Goal: Information Seeking & Learning: Learn about a topic

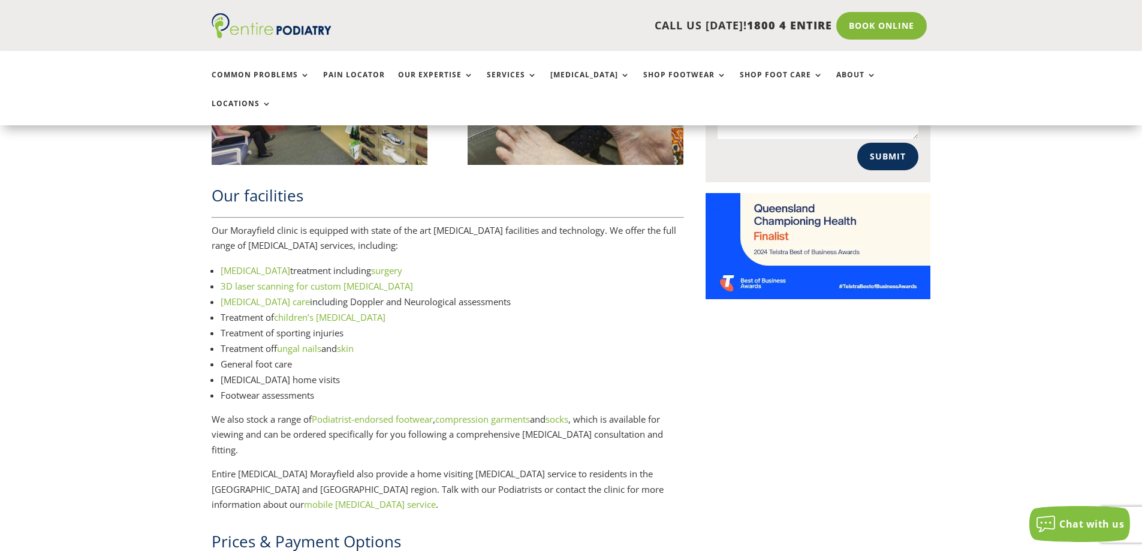
scroll to position [1487, 0]
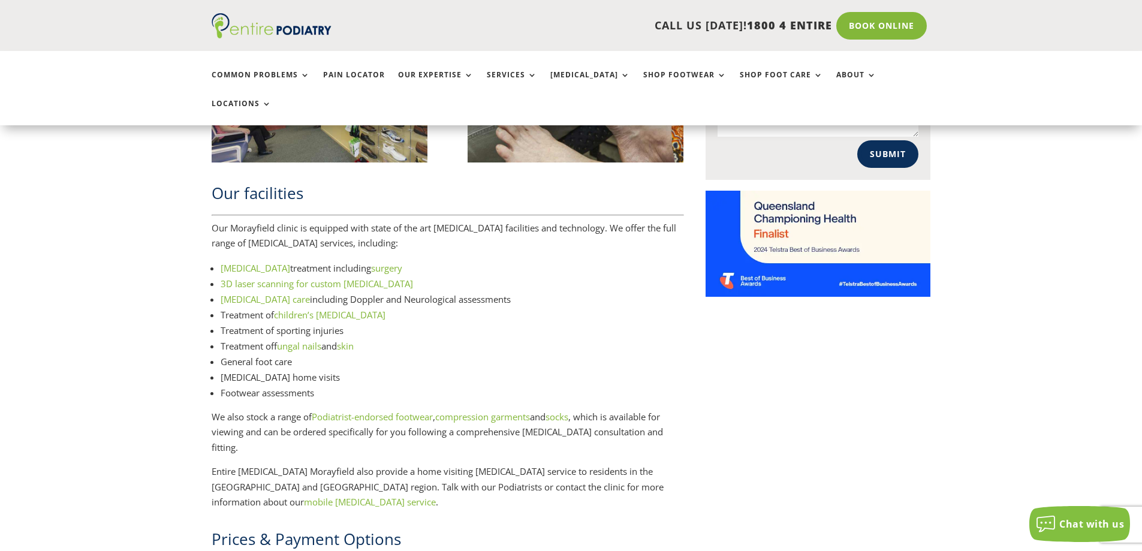
click at [302, 278] on link "3D laser scanning for custom orthotics" at bounding box center [317, 284] width 192 height 12
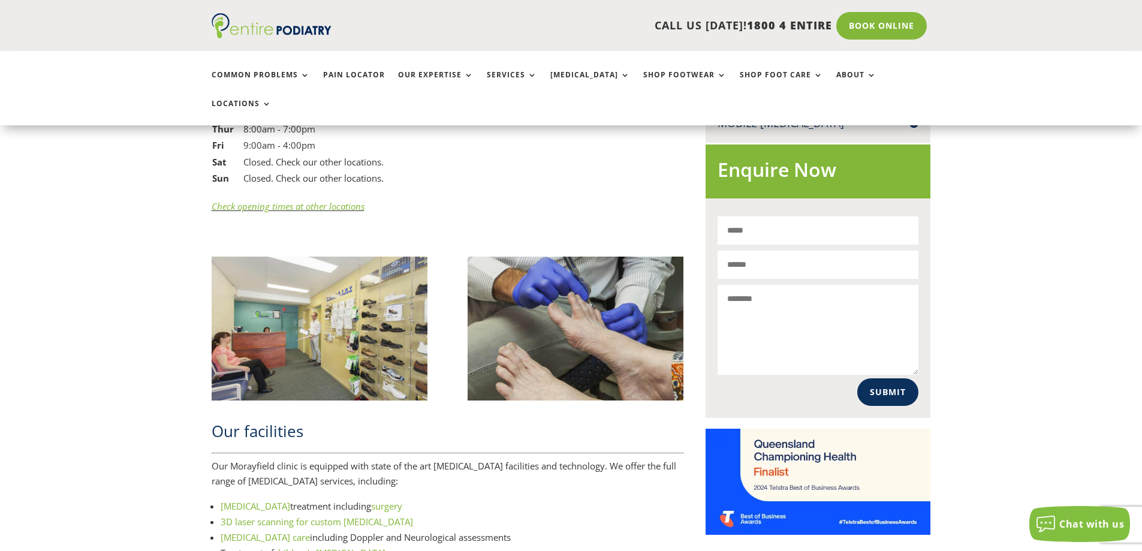
scroll to position [1247, 0]
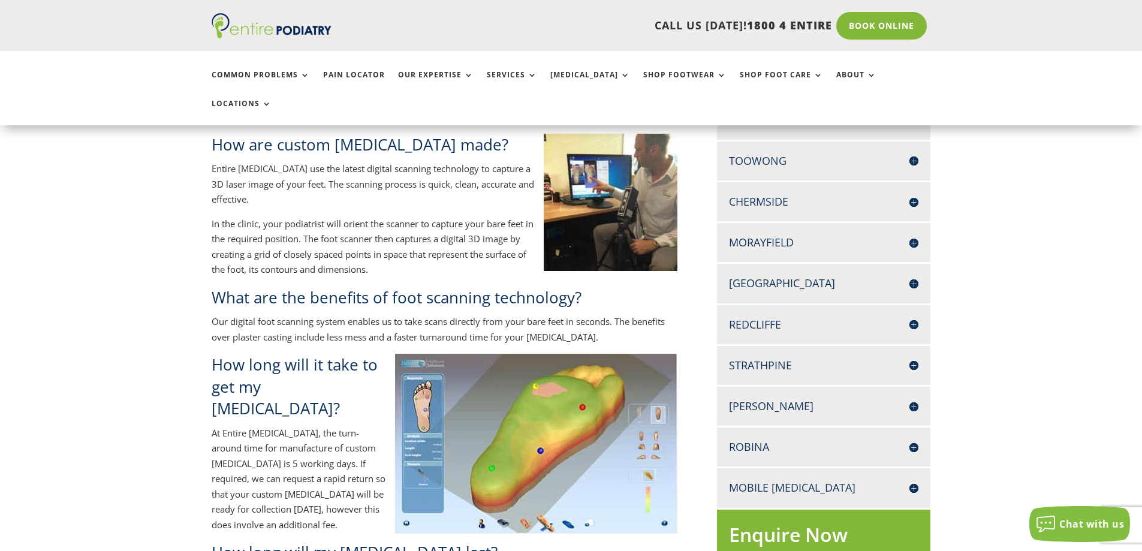
scroll to position [336, 0]
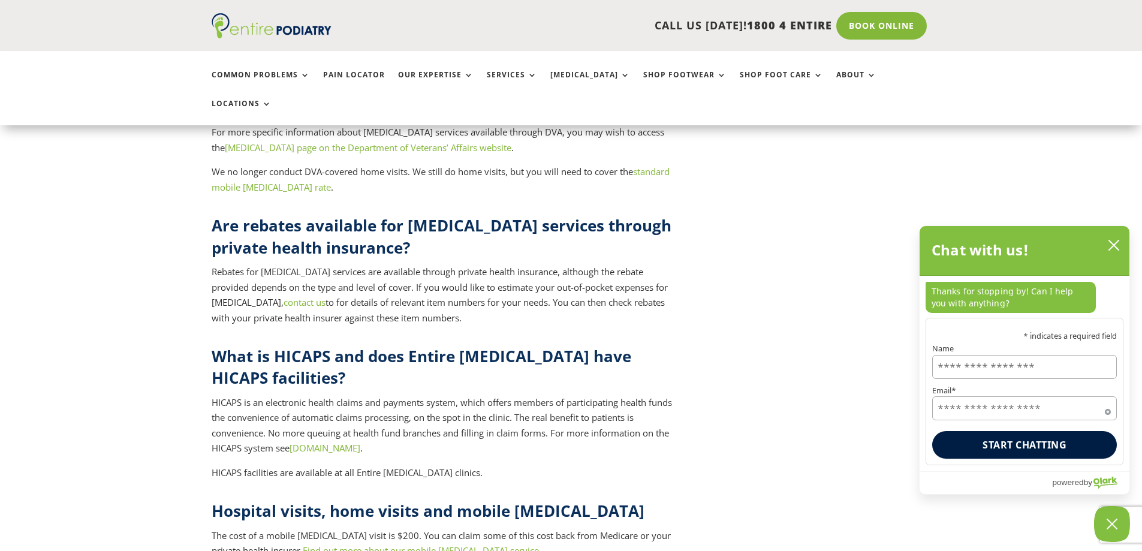
scroll to position [4508, 0]
